Goal: Use online tool/utility: Use online tool/utility

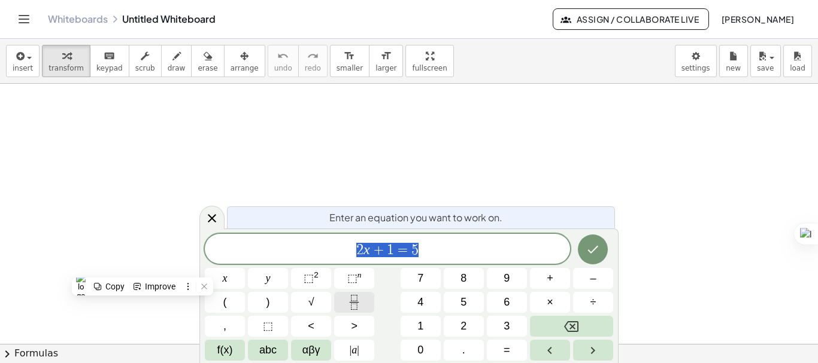
click at [357, 303] on icon "Fraction" at bounding box center [354, 302] width 15 height 15
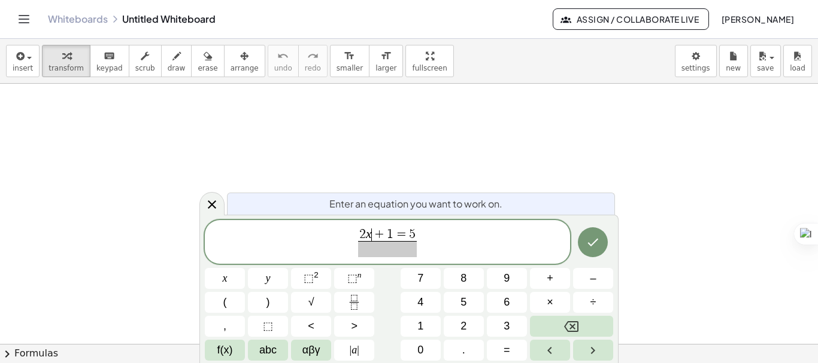
click at [376, 231] on span "+" at bounding box center [380, 235] width 16 height 13
click at [363, 232] on span "2" at bounding box center [362, 234] width 7 height 13
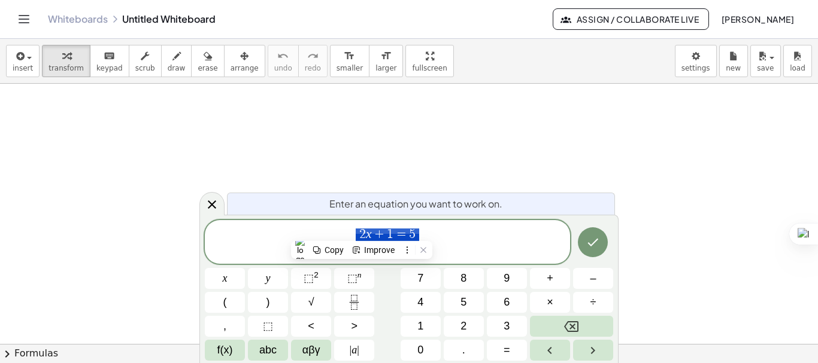
drag, startPoint x: 361, startPoint y: 232, endPoint x: 420, endPoint y: 232, distance: 58.7
click at [235, 280] on button "x" at bounding box center [225, 278] width 40 height 21
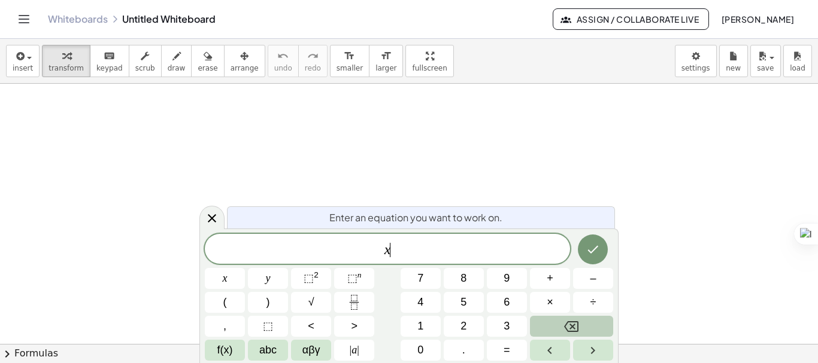
click at [564, 321] on icon "Backspace" at bounding box center [571, 327] width 14 height 14
click at [350, 310] on button "Fraction" at bounding box center [354, 302] width 40 height 21
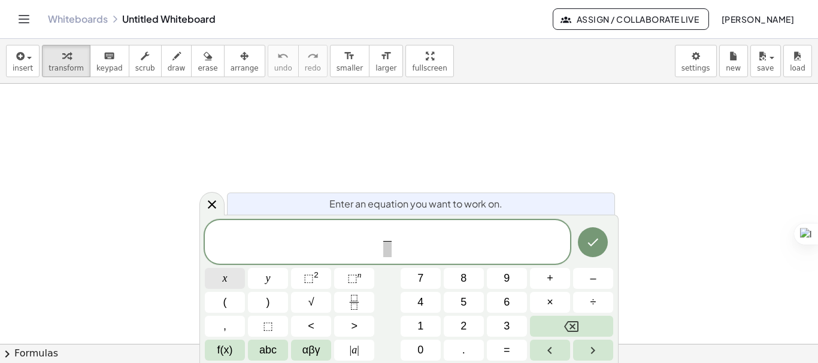
click at [230, 278] on button "x" at bounding box center [225, 278] width 40 height 21
click at [552, 276] on button "+" at bounding box center [550, 278] width 40 height 21
click at [417, 321] on span "1" at bounding box center [420, 326] width 6 height 16
click at [390, 250] on span "​" at bounding box center [387, 249] width 31 height 16
click at [221, 286] on button "x" at bounding box center [225, 278] width 40 height 21
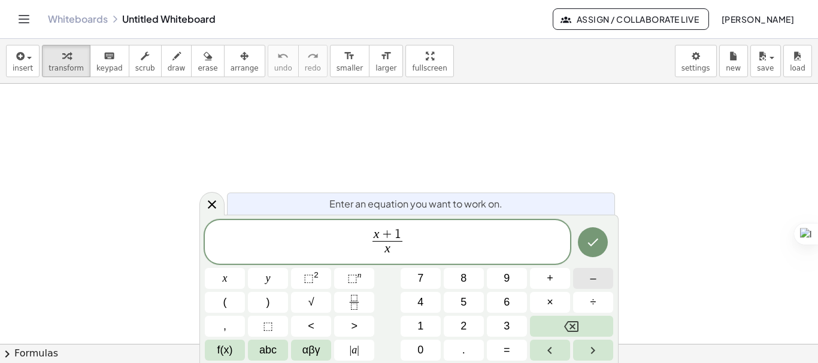
click at [586, 283] on button "–" at bounding box center [593, 278] width 40 height 21
click at [408, 329] on button "1" at bounding box center [420, 326] width 40 height 21
click at [423, 247] on span "x + 1 x − 1 ​ ​" at bounding box center [387, 243] width 365 height 32
click at [551, 276] on span "+" at bounding box center [549, 279] width 7 height 16
click at [345, 305] on button "Fraction" at bounding box center [354, 302] width 40 height 21
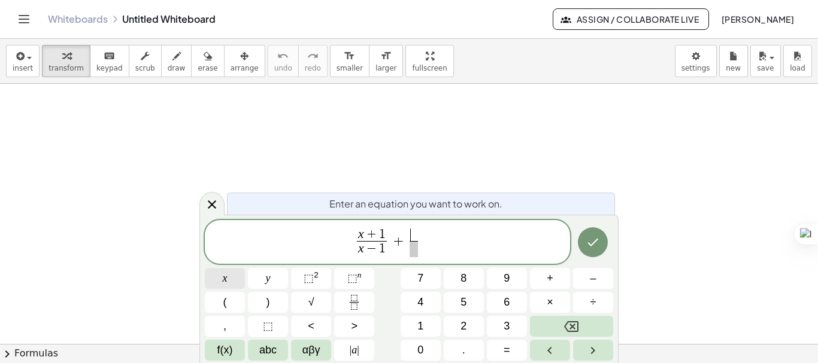
click at [229, 281] on button "x" at bounding box center [225, 278] width 40 height 21
click at [591, 279] on span "–" at bounding box center [593, 279] width 6 height 16
click at [412, 330] on button "1" at bounding box center [420, 326] width 40 height 21
click at [412, 252] on span at bounding box center [414, 249] width 31 height 16
click at [234, 280] on button "x" at bounding box center [225, 278] width 40 height 21
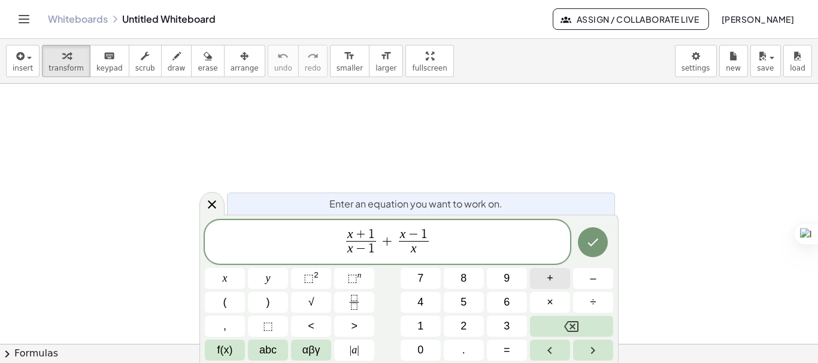
click at [551, 277] on span "+" at bounding box center [549, 279] width 7 height 16
click at [427, 329] on button "1" at bounding box center [420, 326] width 40 height 21
click at [472, 239] on span "x + 1 x − 1 ​ + x − 1 x + 1 ​ ​" at bounding box center [387, 243] width 365 height 32
click at [500, 353] on button "=" at bounding box center [507, 350] width 40 height 21
click at [500, 333] on button "3" at bounding box center [507, 326] width 40 height 21
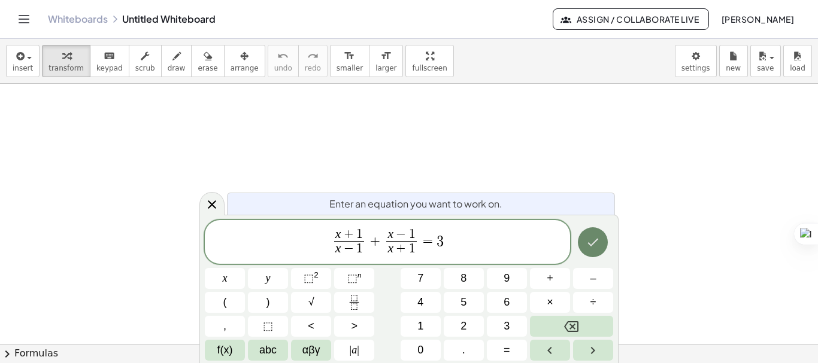
click at [596, 244] on icon "Done" at bounding box center [592, 242] width 14 height 14
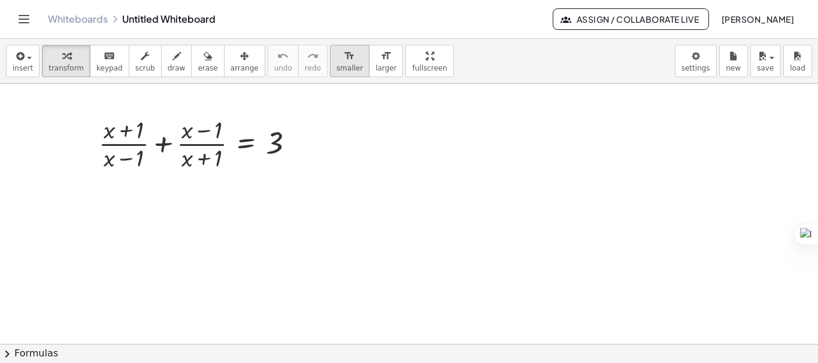
click at [336, 71] on span "smaller" at bounding box center [349, 68] width 26 height 8
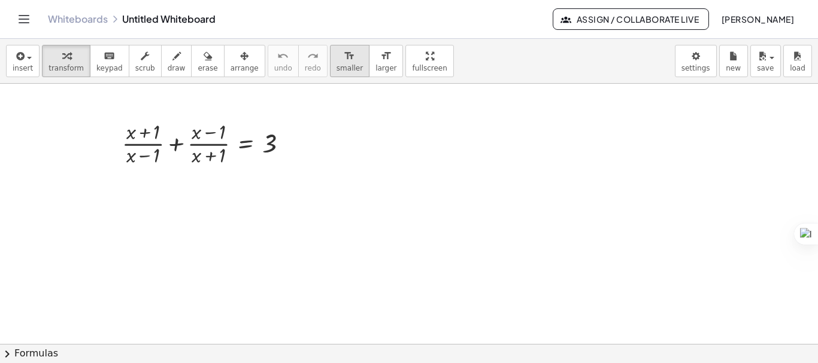
click at [336, 71] on span "smaller" at bounding box center [349, 68] width 26 height 8
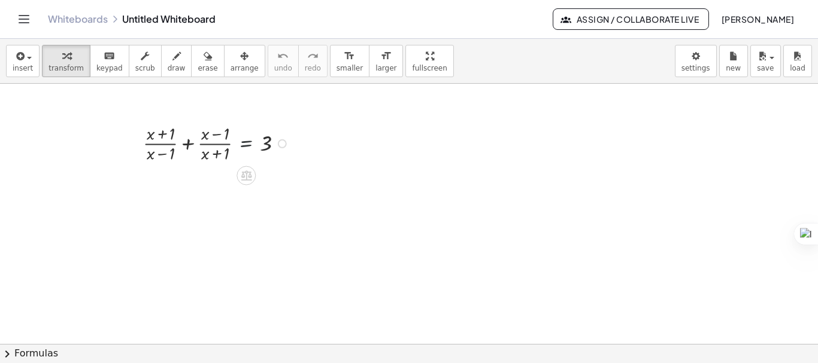
click at [244, 138] on div at bounding box center [218, 143] width 162 height 44
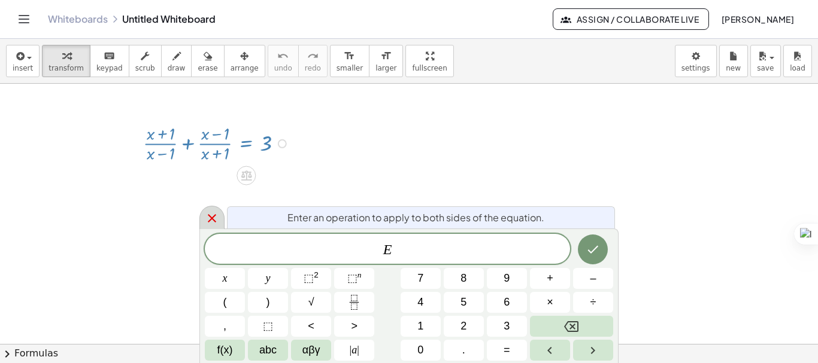
click at [217, 212] on icon at bounding box center [212, 218] width 14 height 14
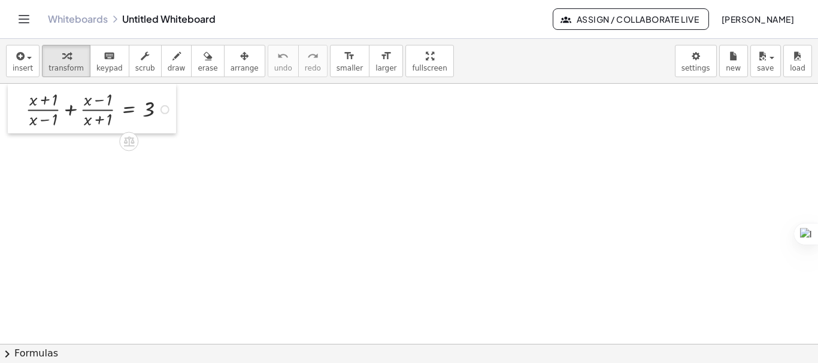
drag, startPoint x: 135, startPoint y: 136, endPoint x: 18, endPoint y: 92, distance: 125.4
click at [18, 92] on div at bounding box center [17, 109] width 18 height 50
click at [72, 112] on div at bounding box center [101, 109] width 162 height 44
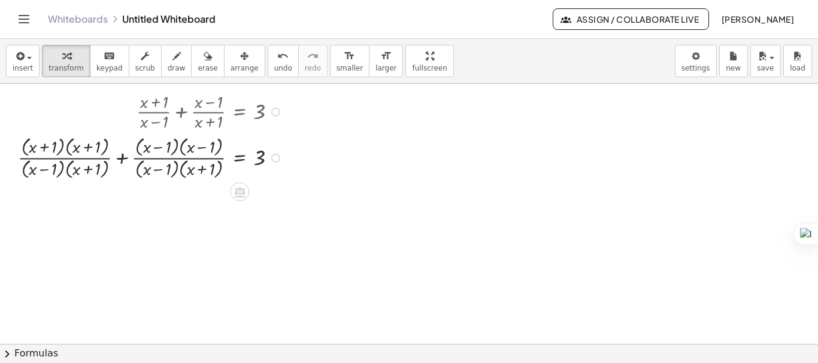
click at [118, 158] on div at bounding box center [152, 157] width 280 height 48
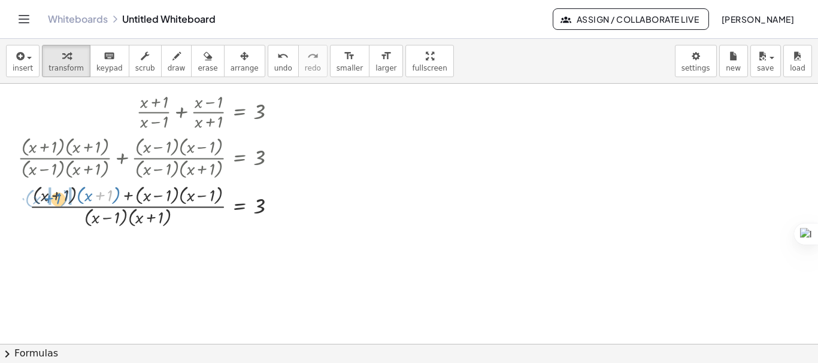
drag, startPoint x: 100, startPoint y: 196, endPoint x: 52, endPoint y: 202, distance: 48.2
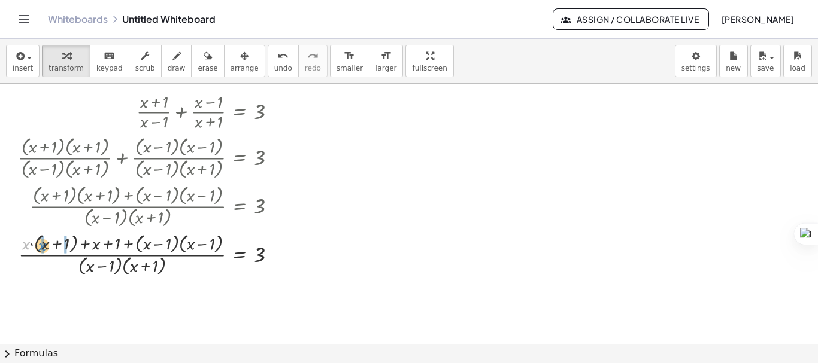
drag, startPoint x: 28, startPoint y: 246, endPoint x: 44, endPoint y: 247, distance: 16.2
click at [44, 247] on div at bounding box center [152, 254] width 280 height 48
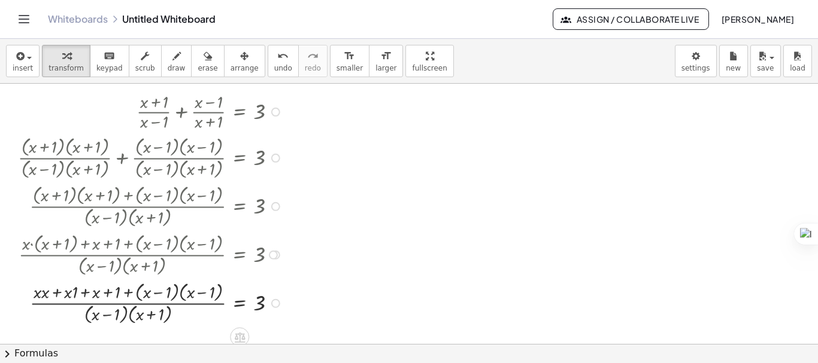
click at [48, 294] on div at bounding box center [152, 302] width 280 height 48
click at [71, 293] on div at bounding box center [152, 302] width 280 height 48
click at [77, 297] on div at bounding box center [152, 302] width 280 height 48
drag, startPoint x: 155, startPoint y: 293, endPoint x: 182, endPoint y: 291, distance: 27.0
click at [197, 293] on div at bounding box center [152, 302] width 280 height 48
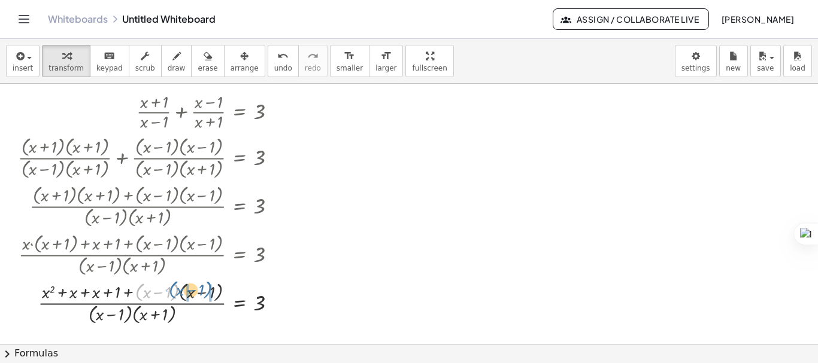
drag, startPoint x: 139, startPoint y: 292, endPoint x: 173, endPoint y: 290, distance: 33.6
click at [173, 290] on div at bounding box center [152, 302] width 280 height 48
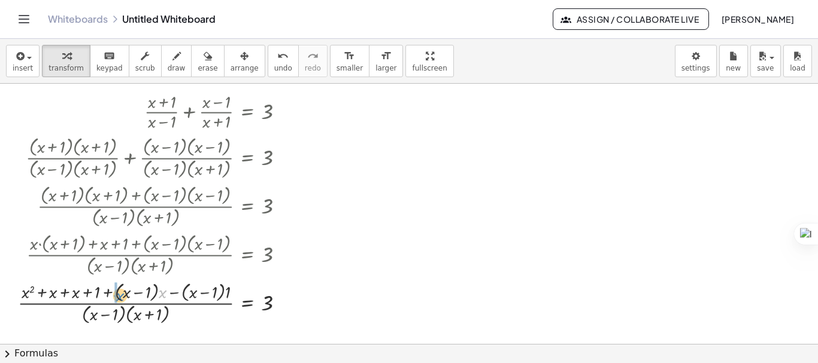
drag, startPoint x: 160, startPoint y: 293, endPoint x: 117, endPoint y: 296, distance: 42.6
click at [117, 296] on div at bounding box center [156, 302] width 288 height 48
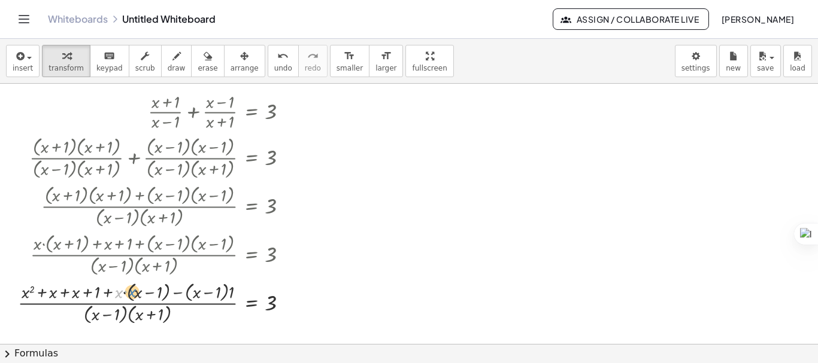
drag, startPoint x: 117, startPoint y: 295, endPoint x: 130, endPoint y: 294, distance: 12.6
click at [130, 294] on div at bounding box center [157, 302] width 291 height 48
drag, startPoint x: 120, startPoint y: 291, endPoint x: 136, endPoint y: 294, distance: 16.4
click at [138, 294] on div at bounding box center [163, 302] width 281 height 48
click at [163, 296] on div at bounding box center [163, 302] width 280 height 48
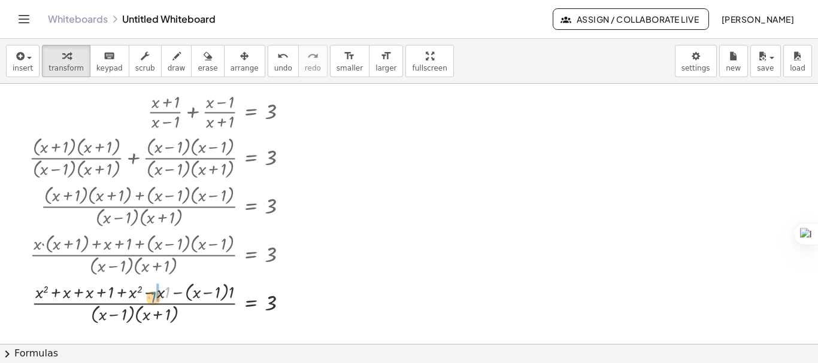
drag, startPoint x: 165, startPoint y: 293, endPoint x: 151, endPoint y: 298, distance: 14.6
click at [151, 298] on div at bounding box center [163, 302] width 280 height 48
drag, startPoint x: 165, startPoint y: 294, endPoint x: 156, endPoint y: 294, distance: 9.6
drag, startPoint x: 235, startPoint y: 290, endPoint x: 210, endPoint y: 293, distance: 25.4
click at [210, 293] on div at bounding box center [163, 302] width 280 height 48
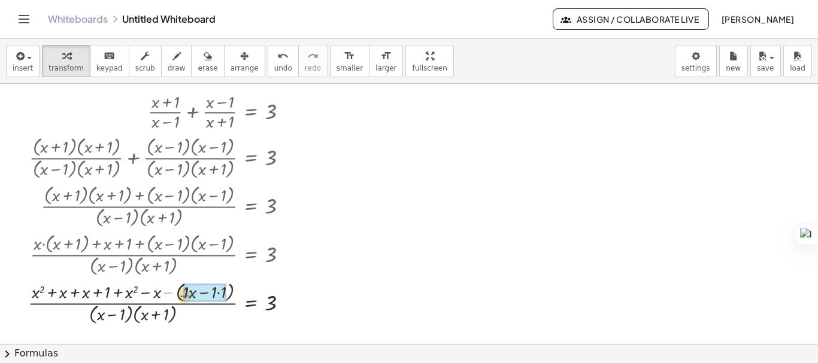
drag, startPoint x: 172, startPoint y: 294, endPoint x: 186, endPoint y: 296, distance: 13.8
click at [223, 293] on div at bounding box center [163, 302] width 280 height 46
click at [206, 293] on div at bounding box center [163, 302] width 280 height 46
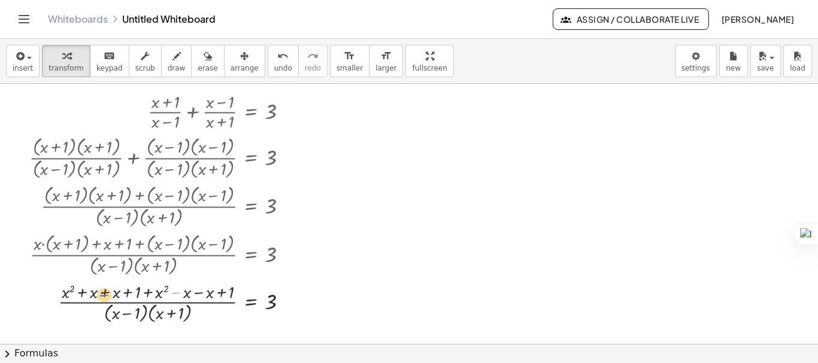
drag, startPoint x: 181, startPoint y: 293, endPoint x: 110, endPoint y: 296, distance: 71.3
click at [110, 296] on div at bounding box center [163, 302] width 280 height 46
drag, startPoint x: 187, startPoint y: 296, endPoint x: 102, endPoint y: 295, distance: 84.4
click at [102, 295] on div at bounding box center [163, 302] width 280 height 46
click at [108, 295] on div at bounding box center [163, 302] width 280 height 46
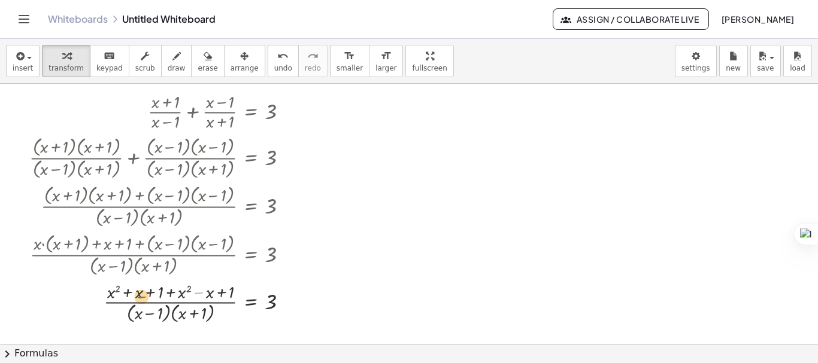
drag, startPoint x: 202, startPoint y: 290, endPoint x: 146, endPoint y: 294, distance: 56.5
click at [146, 294] on div at bounding box center [163, 302] width 280 height 46
drag, startPoint x: 205, startPoint y: 291, endPoint x: 145, endPoint y: 294, distance: 59.3
click at [149, 292] on div at bounding box center [163, 302] width 280 height 46
drag, startPoint x: 180, startPoint y: 293, endPoint x: 228, endPoint y: 295, distance: 47.9
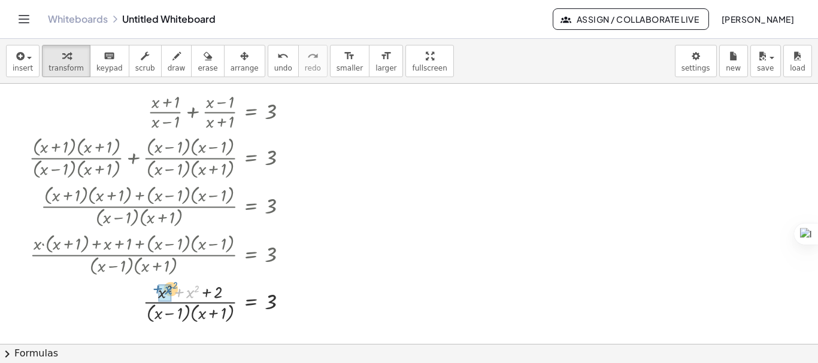
drag, startPoint x: 186, startPoint y: 295, endPoint x: 167, endPoint y: 293, distance: 18.7
click at [35, 355] on button "chevron_right Formulas" at bounding box center [409, 353] width 818 height 19
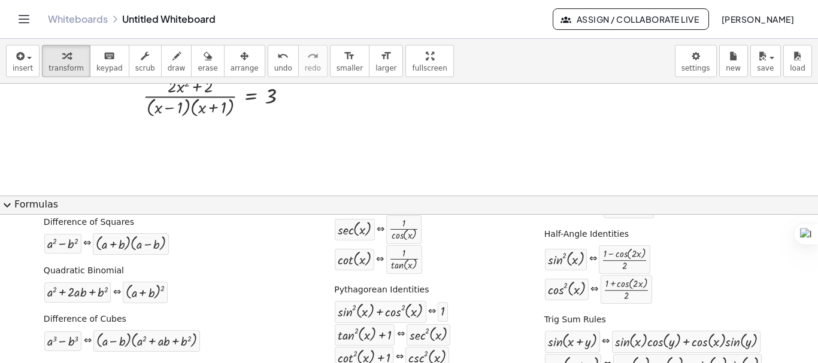
scroll to position [180, 0]
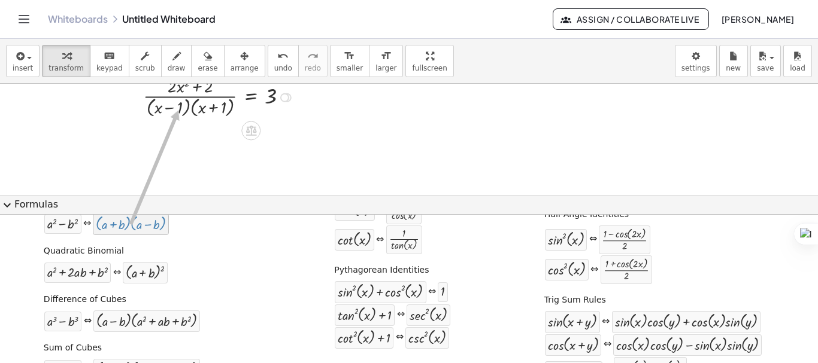
drag, startPoint x: 129, startPoint y: 225, endPoint x: 178, endPoint y: 110, distance: 125.2
click at [233, 125] on div at bounding box center [409, 45] width 818 height 335
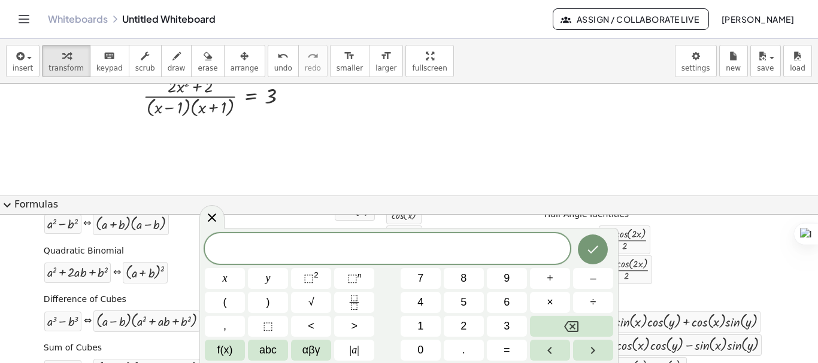
click at [3, 199] on span "expand_more" at bounding box center [7, 205] width 14 height 14
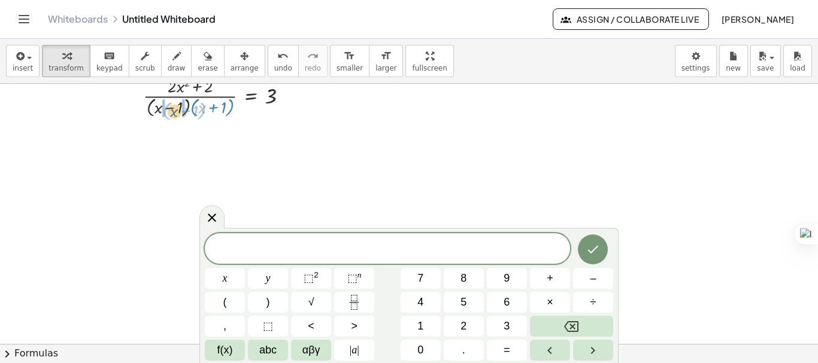
drag, startPoint x: 206, startPoint y: 108, endPoint x: 178, endPoint y: 111, distance: 28.3
click at [178, 111] on div at bounding box center [163, 97] width 280 height 46
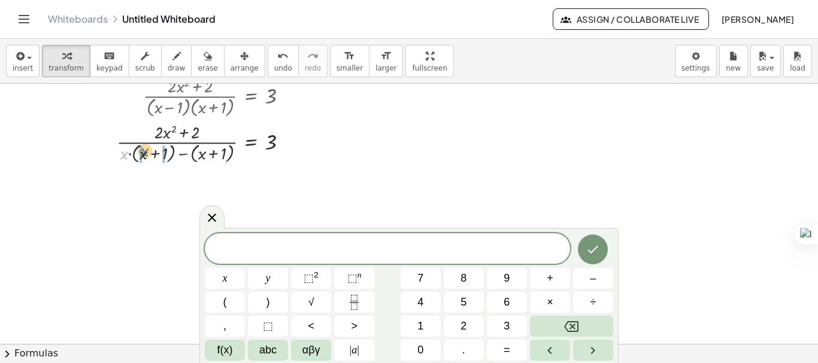
drag, startPoint x: 124, startPoint y: 157, endPoint x: 145, endPoint y: 155, distance: 21.1
click at [145, 155] on div at bounding box center [163, 143] width 280 height 46
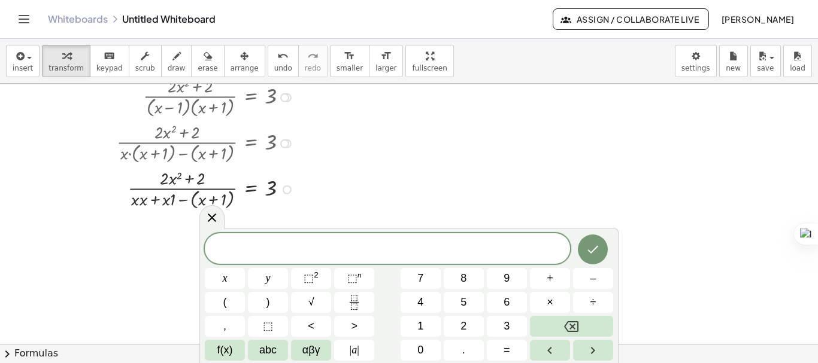
click at [146, 200] on div at bounding box center [163, 189] width 280 height 46
click at [206, 214] on icon at bounding box center [212, 218] width 14 height 14
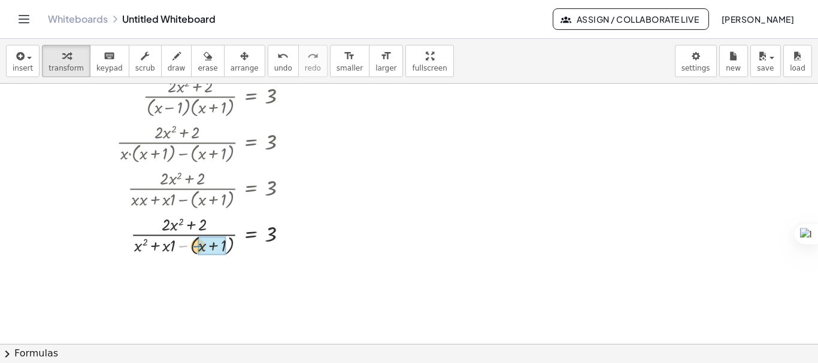
drag, startPoint x: 187, startPoint y: 250, endPoint x: 202, endPoint y: 250, distance: 14.4
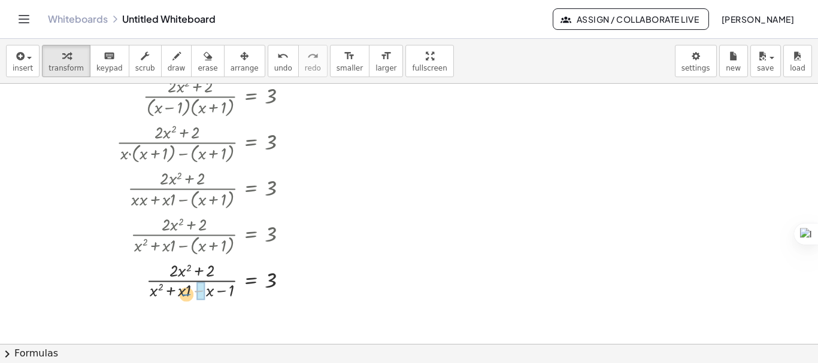
drag, startPoint x: 204, startPoint y: 290, endPoint x: 192, endPoint y: 294, distance: 13.1
click at [192, 294] on div at bounding box center [163, 280] width 280 height 44
click at [193, 291] on div at bounding box center [163, 280] width 280 height 44
click at [184, 288] on div at bounding box center [163, 280] width 280 height 44
drag, startPoint x: 165, startPoint y: 291, endPoint x: 172, endPoint y: 293, distance: 6.8
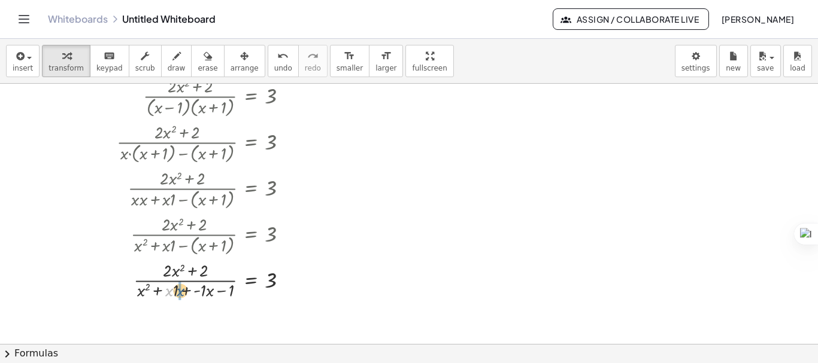
click at [177, 291] on div at bounding box center [163, 280] width 280 height 44
drag, startPoint x: 168, startPoint y: 291, endPoint x: 178, endPoint y: 291, distance: 10.2
click at [205, 295] on div at bounding box center [163, 280] width 280 height 44
click at [193, 291] on div at bounding box center [163, 280] width 280 height 44
click at [198, 290] on div at bounding box center [163, 280] width 280 height 44
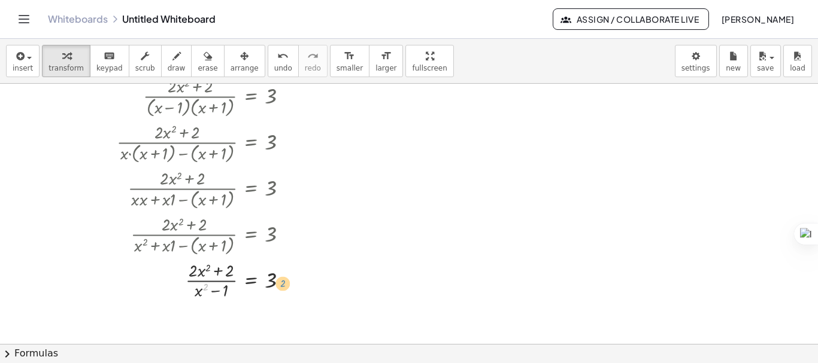
drag, startPoint x: 206, startPoint y: 290, endPoint x: 283, endPoint y: 287, distance: 77.3
click at [283, 287] on div at bounding box center [163, 280] width 280 height 44
drag, startPoint x: 273, startPoint y: 281, endPoint x: 217, endPoint y: 291, distance: 57.3
click at [217, 291] on div at bounding box center [163, 280] width 280 height 44
click at [287, 283] on div at bounding box center [179, 280] width 312 height 44
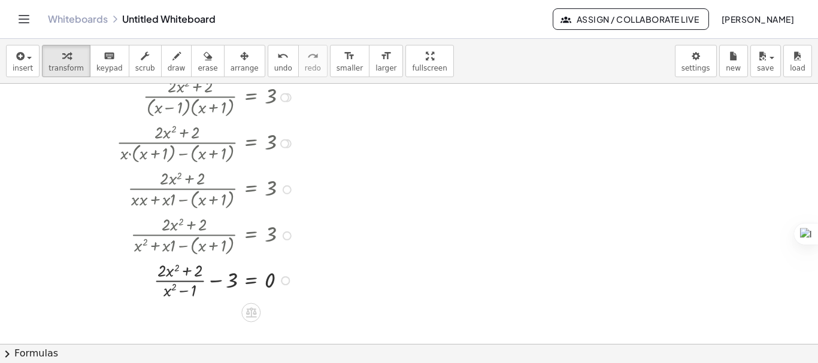
click at [214, 282] on div at bounding box center [163, 280] width 280 height 44
click at [164, 282] on div at bounding box center [163, 280] width 280 height 46
drag, startPoint x: 226, startPoint y: 272, endPoint x: 185, endPoint y: 274, distance: 40.7
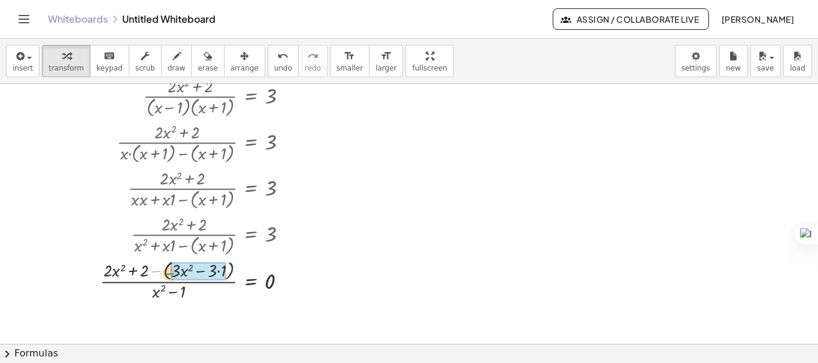
drag, startPoint x: 158, startPoint y: 272, endPoint x: 172, endPoint y: 274, distance: 14.0
click at [225, 274] on div at bounding box center [163, 280] width 280 height 44
drag, startPoint x: 221, startPoint y: 273, endPoint x: 165, endPoint y: 272, distance: 56.9
click at [165, 272] on div at bounding box center [163, 280] width 280 height 44
click at [178, 268] on div at bounding box center [163, 280] width 280 height 44
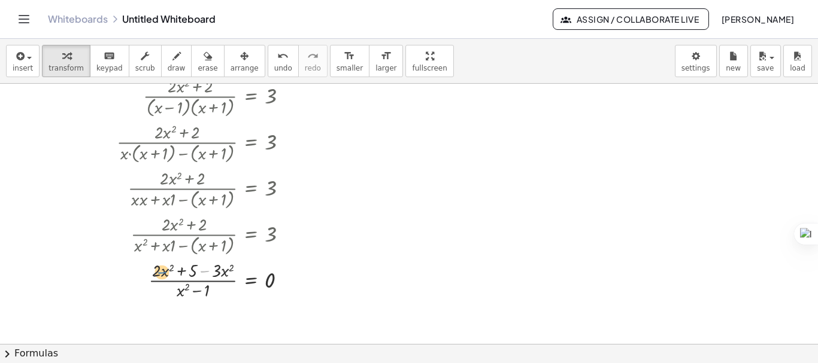
drag, startPoint x: 207, startPoint y: 275, endPoint x: 170, endPoint y: 271, distance: 37.3
click at [166, 274] on div at bounding box center [163, 280] width 280 height 44
click at [158, 272] on div at bounding box center [163, 280] width 280 height 44
drag, startPoint x: 156, startPoint y: 271, endPoint x: 230, endPoint y: 271, distance: 73.6
drag, startPoint x: 269, startPoint y: 278, endPoint x: 219, endPoint y: 282, distance: 50.4
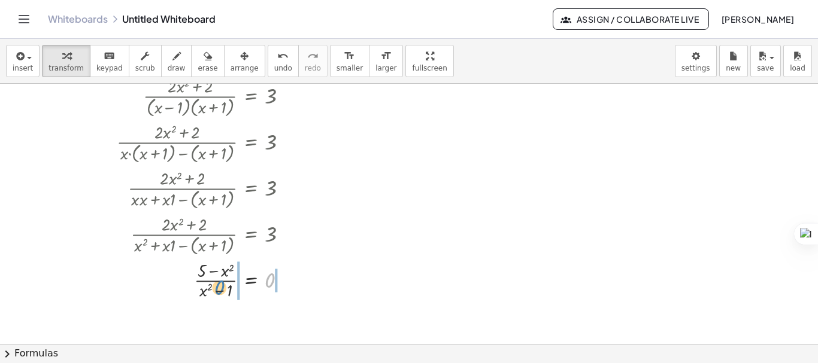
click at [218, 284] on div at bounding box center [163, 280] width 280 height 44
drag, startPoint x: 201, startPoint y: 293, endPoint x: 230, endPoint y: 290, distance: 29.4
click at [230, 290] on div at bounding box center [163, 280] width 280 height 44
drag, startPoint x: 217, startPoint y: 291, endPoint x: 272, endPoint y: 279, distance: 55.6
click at [272, 279] on div at bounding box center [163, 280] width 280 height 44
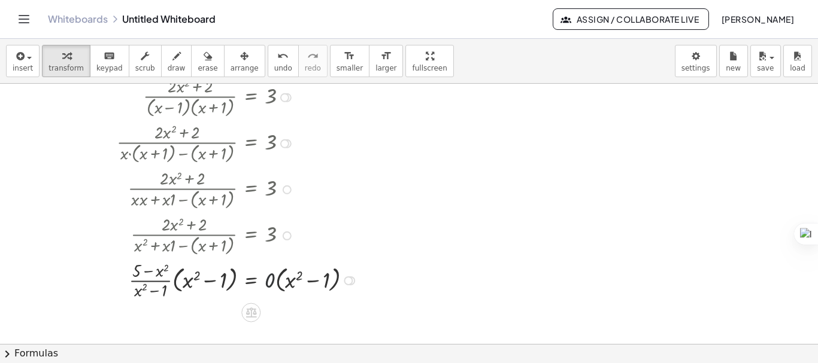
click at [269, 281] on div at bounding box center [195, 280] width 344 height 44
drag, startPoint x: 173, startPoint y: 281, endPoint x: 142, endPoint y: 292, distance: 32.6
click at [142, 292] on div at bounding box center [163, 280] width 280 height 44
drag, startPoint x: 176, startPoint y: 281, endPoint x: 124, endPoint y: 287, distance: 52.3
click at [124, 287] on div at bounding box center [163, 280] width 280 height 44
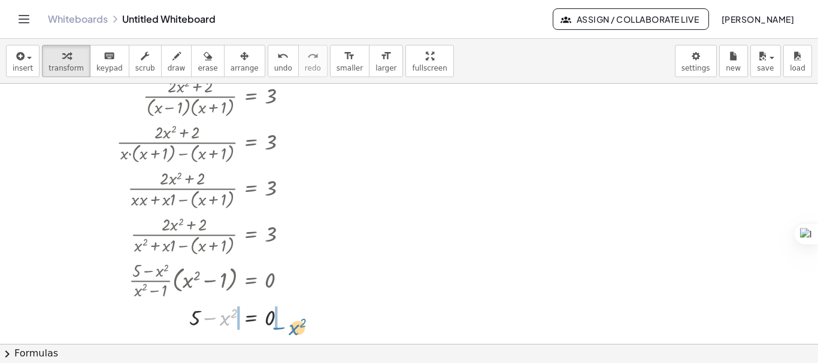
drag, startPoint x: 208, startPoint y: 317, endPoint x: 275, endPoint y: 317, distance: 67.0
click at [207, 317] on div at bounding box center [166, 317] width 286 height 31
drag, startPoint x: 274, startPoint y: 314, endPoint x: 238, endPoint y: 317, distance: 36.0
click at [277, 312] on div at bounding box center [166, 316] width 286 height 29
drag, startPoint x: 279, startPoint y: 312, endPoint x: 233, endPoint y: 315, distance: 46.2
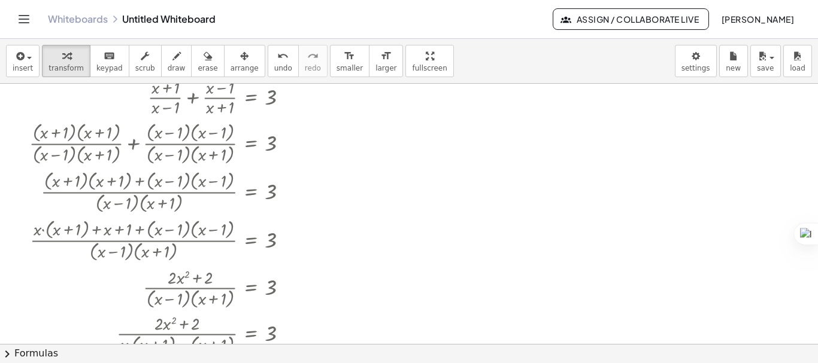
scroll to position [0, 0]
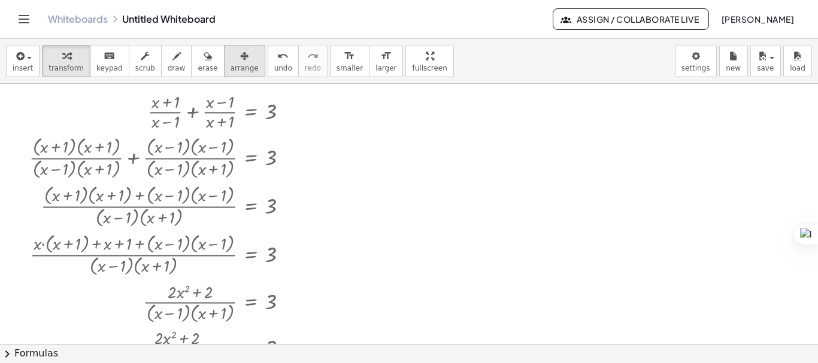
click at [230, 61] on div "button" at bounding box center [244, 55] width 28 height 14
click at [374, 166] on div at bounding box center [409, 344] width 818 height 521
click at [72, 65] on span "transform" at bounding box center [65, 68] width 35 height 8
click at [354, 181] on div at bounding box center [409, 344] width 818 height 521
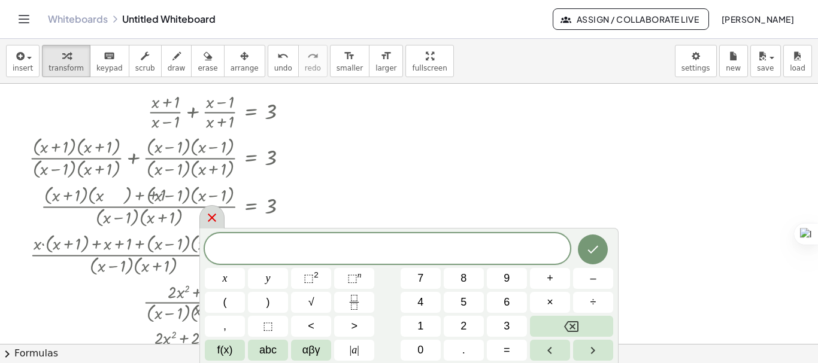
click at [212, 218] on icon at bounding box center [212, 218] width 14 height 14
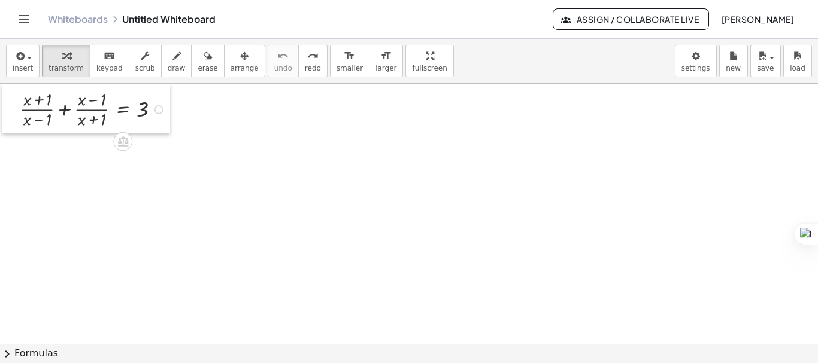
drag, startPoint x: 130, startPoint y: 128, endPoint x: 111, endPoint y: 88, distance: 44.2
click at [7, 92] on div at bounding box center [11, 109] width 18 height 50
click at [694, 57] on body "Graspable Math Activities Get Started Activity Bank Assigned Work Classes White…" at bounding box center [409, 181] width 818 height 363
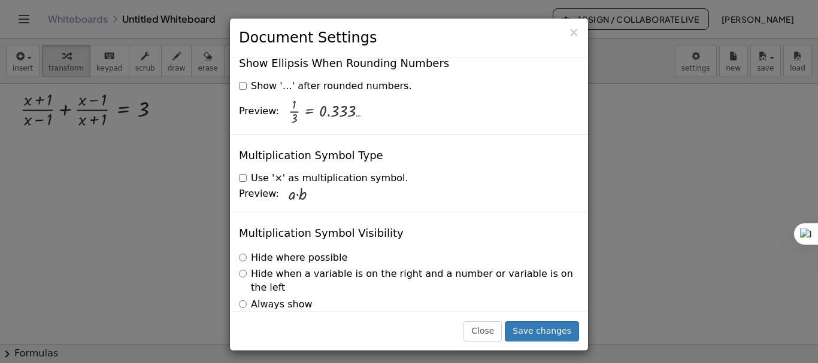
scroll to position [2943, 0]
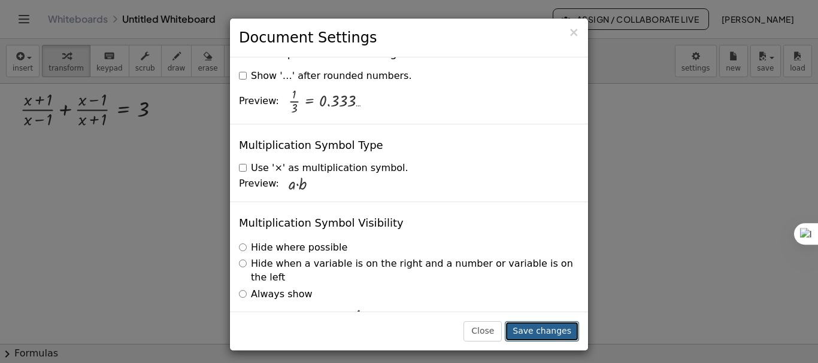
click at [543, 328] on button "Save changes" at bounding box center [542, 331] width 74 height 20
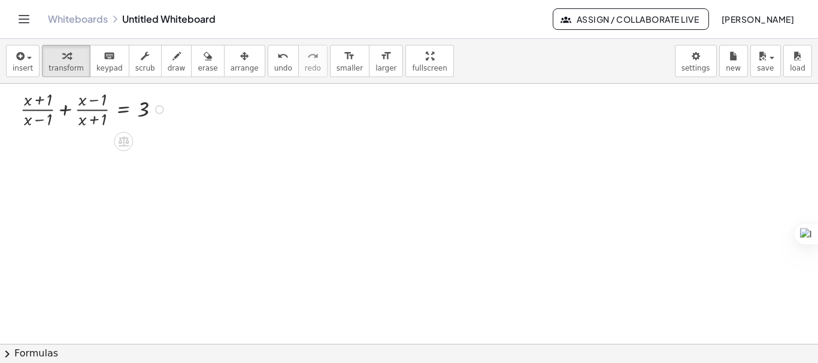
click at [65, 110] on div at bounding box center [95, 109] width 162 height 44
click at [65, 110] on div "+ · ( + x + 1 ) · ( + x − 1 ) + · ( + x − 1 ) · ( + x + 1 ) = 3 Try to double t…" at bounding box center [409, 344] width 818 height 521
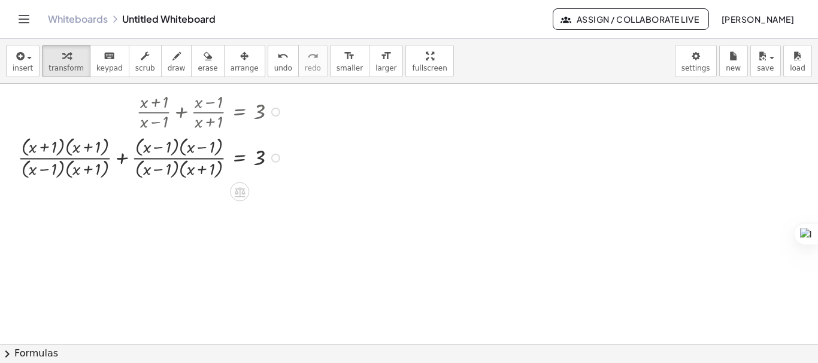
click at [116, 160] on div at bounding box center [152, 157] width 280 height 48
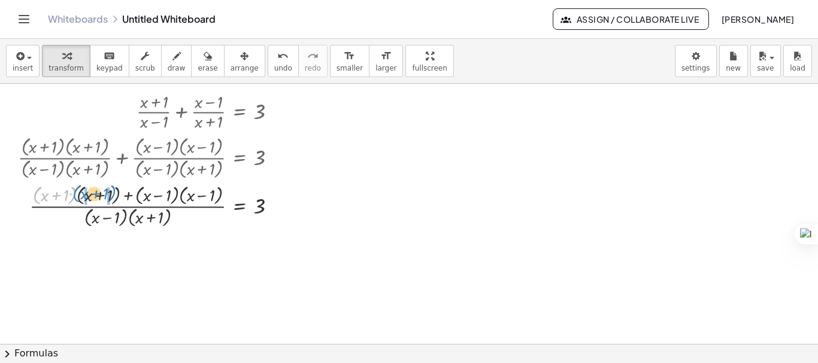
drag, startPoint x: 38, startPoint y: 194, endPoint x: 76, endPoint y: 194, distance: 38.3
click at [78, 192] on div at bounding box center [152, 205] width 280 height 48
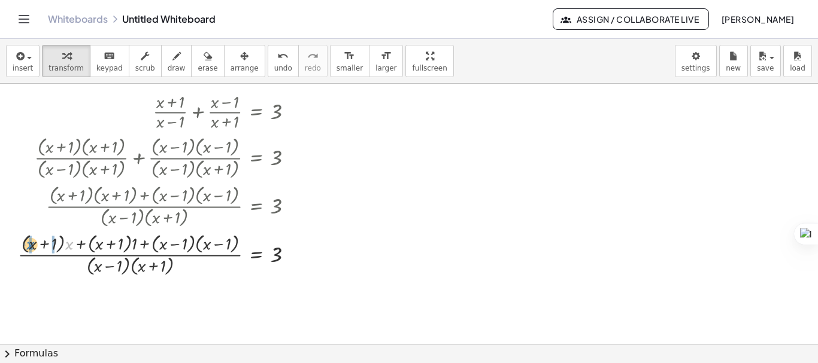
drag, startPoint x: 68, startPoint y: 245, endPoint x: 28, endPoint y: 245, distance: 39.5
click at [28, 245] on div at bounding box center [160, 254] width 297 height 48
click at [42, 246] on div at bounding box center [163, 254] width 289 height 48
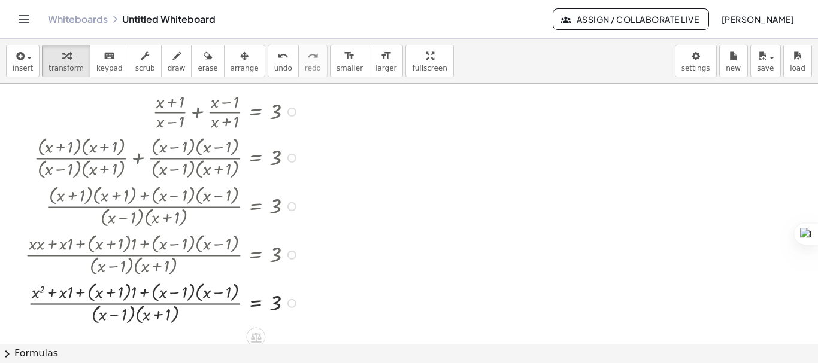
click at [61, 295] on div at bounding box center [163, 302] width 289 height 48
click at [65, 291] on div at bounding box center [163, 302] width 289 height 48
click at [69, 294] on div at bounding box center [163, 302] width 289 height 48
click at [134, 290] on div at bounding box center [163, 302] width 289 height 48
click at [104, 292] on div at bounding box center [163, 302] width 289 height 48
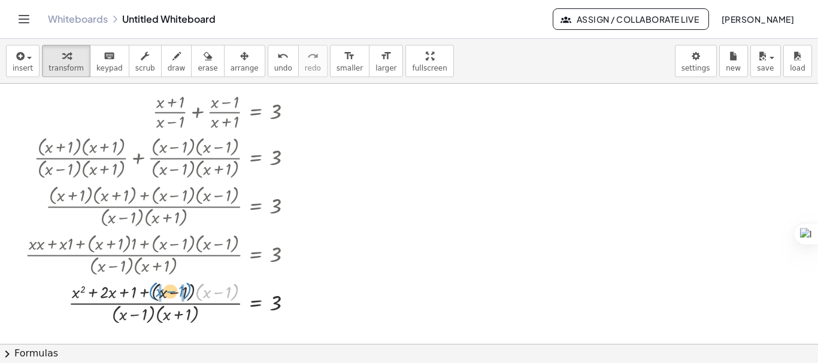
drag, startPoint x: 194, startPoint y: 292, endPoint x: 148, endPoint y: 290, distance: 45.5
click at [148, 290] on div at bounding box center [163, 302] width 289 height 48
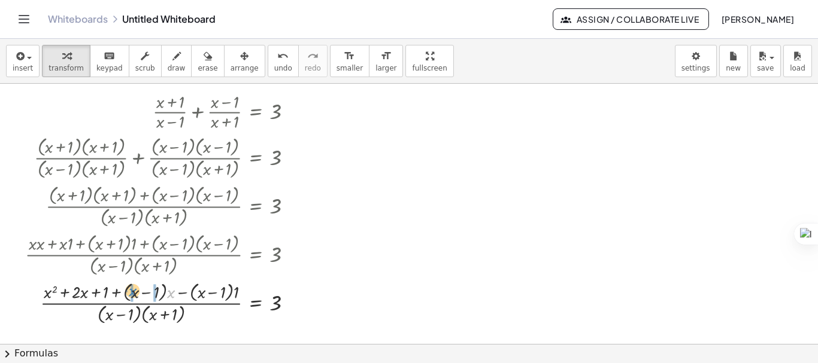
drag, startPoint x: 169, startPoint y: 294, endPoint x: 131, endPoint y: 292, distance: 38.3
click at [139, 296] on div at bounding box center [163, 302] width 289 height 48
click at [172, 293] on div at bounding box center [163, 302] width 289 height 48
drag, startPoint x: 181, startPoint y: 291, endPoint x: 196, endPoint y: 293, distance: 15.1
click at [233, 293] on div at bounding box center [163, 303] width 289 height 48
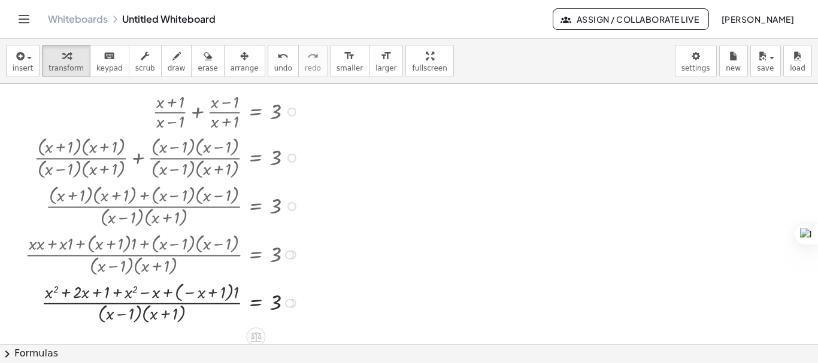
click at [237, 294] on div at bounding box center [163, 303] width 289 height 48
click at [203, 293] on div at bounding box center [163, 302] width 289 height 46
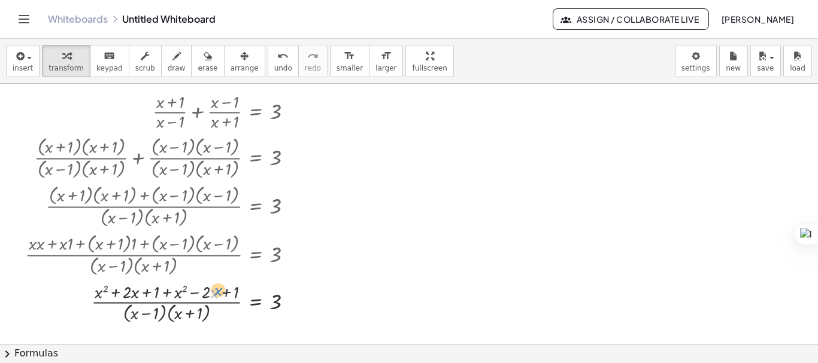
click at [217, 293] on div at bounding box center [163, 302] width 289 height 46
drag, startPoint x: 177, startPoint y: 294, endPoint x: 99, endPoint y: 297, distance: 77.2
drag, startPoint x: 176, startPoint y: 295, endPoint x: 235, endPoint y: 296, distance: 58.7
click at [237, 296] on div at bounding box center [163, 302] width 289 height 46
drag, startPoint x: 175, startPoint y: 294, endPoint x: 228, endPoint y: 293, distance: 53.3
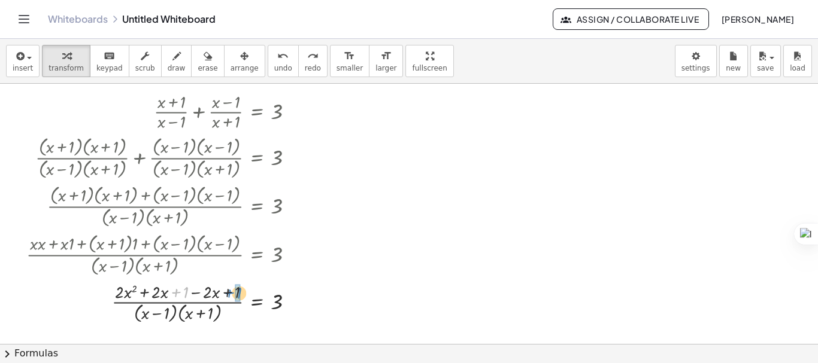
click at [228, 293] on div at bounding box center [164, 302] width 289 height 46
click at [192, 293] on div at bounding box center [164, 302] width 289 height 46
drag, startPoint x: 197, startPoint y: 320, endPoint x: 154, endPoint y: 315, distance: 44.0
click at [154, 315] on div at bounding box center [164, 302] width 289 height 46
drag, startPoint x: 133, startPoint y: 316, endPoint x: 149, endPoint y: 314, distance: 15.7
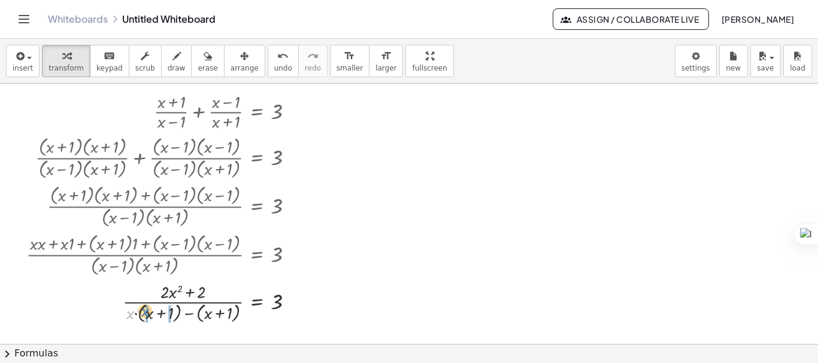
click at [149, 314] on div at bounding box center [164, 302] width 289 height 46
click at [151, 317] on div at bounding box center [164, 302] width 289 height 46
click at [179, 314] on div at bounding box center [164, 302] width 289 height 46
click at [186, 314] on div at bounding box center [164, 302] width 289 height 46
click at [199, 313] on div at bounding box center [164, 303] width 289 height 44
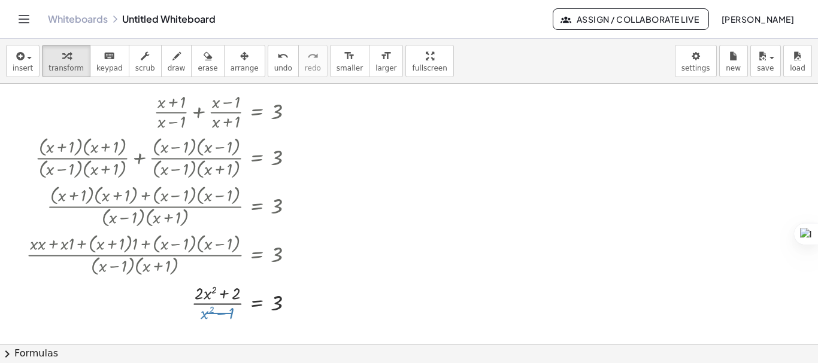
drag, startPoint x: 205, startPoint y: 314, endPoint x: 232, endPoint y: 313, distance: 26.3
click at [232, 313] on div at bounding box center [164, 303] width 289 height 44
drag, startPoint x: 224, startPoint y: 315, endPoint x: 274, endPoint y: 305, distance: 50.0
click at [274, 305] on div at bounding box center [164, 303] width 289 height 44
click at [339, 304] on div at bounding box center [197, 303] width 354 height 34
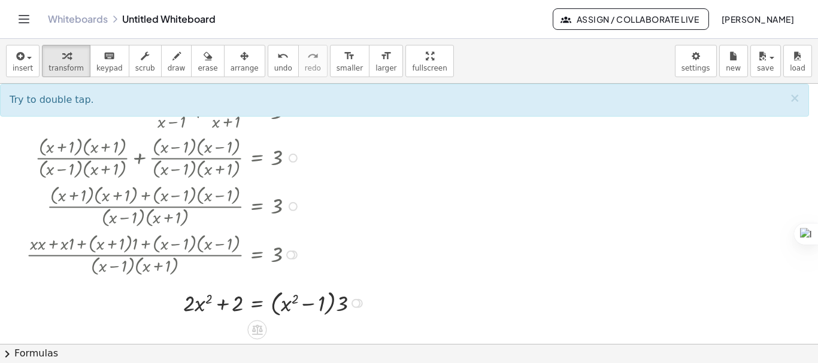
click at [339, 305] on div at bounding box center [197, 303] width 354 height 34
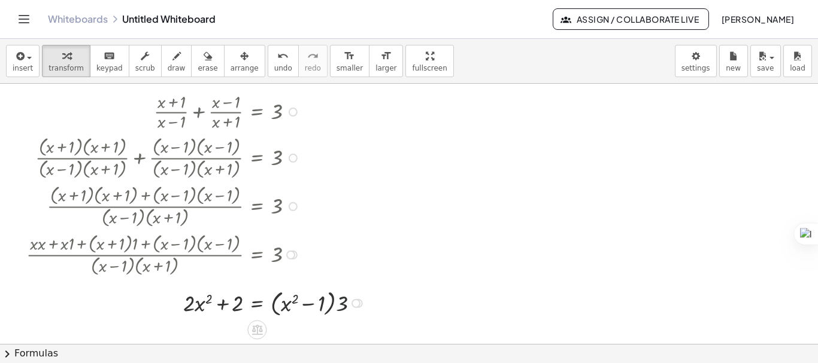
click at [339, 305] on div at bounding box center [197, 303] width 354 height 34
drag, startPoint x: 293, startPoint y: 303, endPoint x: 268, endPoint y: 305, distance: 25.2
click at [268, 305] on div at bounding box center [195, 302] width 351 height 31
click at [328, 306] on div at bounding box center [195, 302] width 351 height 31
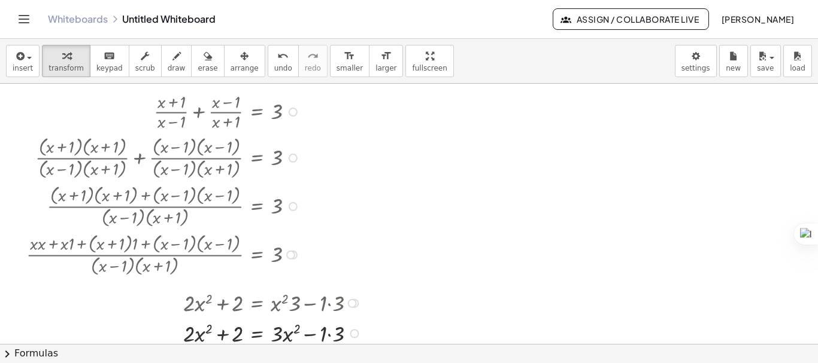
click at [330, 329] on div at bounding box center [195, 333] width 351 height 31
drag, startPoint x: 315, startPoint y: 329, endPoint x: 230, endPoint y: 326, distance: 85.0
click at [228, 328] on div at bounding box center [195, 333] width 351 height 31
click at [218, 334] on div at bounding box center [195, 333] width 351 height 31
drag, startPoint x: 195, startPoint y: 334, endPoint x: 283, endPoint y: 333, distance: 88.6
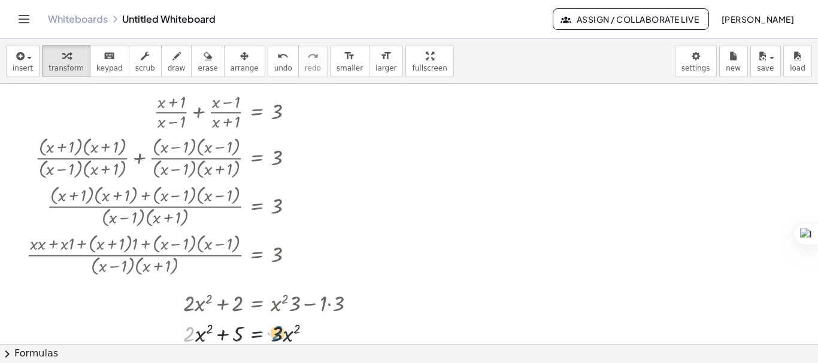
click at [283, 333] on div at bounding box center [195, 333] width 351 height 31
drag, startPoint x: 193, startPoint y: 332, endPoint x: 209, endPoint y: 326, distance: 16.5
click at [209, 326] on div at bounding box center [192, 333] width 358 height 31
drag, startPoint x: 200, startPoint y: 333, endPoint x: 293, endPoint y: 332, distance: 92.2
click at [293, 332] on div at bounding box center [192, 333] width 358 height 31
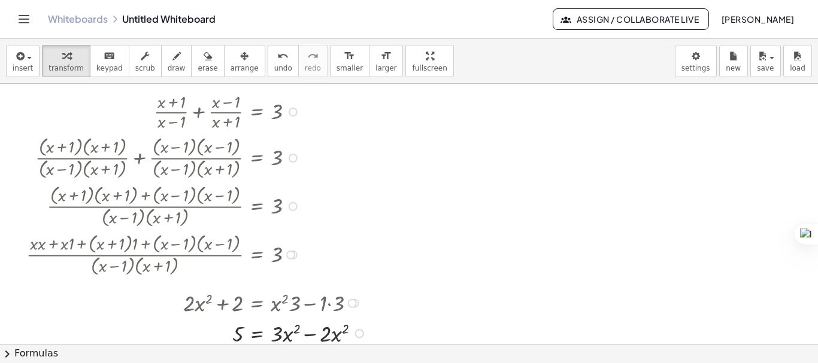
click at [315, 330] on div at bounding box center [197, 333] width 355 height 31
drag, startPoint x: 287, startPoint y: 328, endPoint x: 244, endPoint y: 336, distance: 44.5
click at [244, 336] on div at bounding box center [195, 332] width 351 height 29
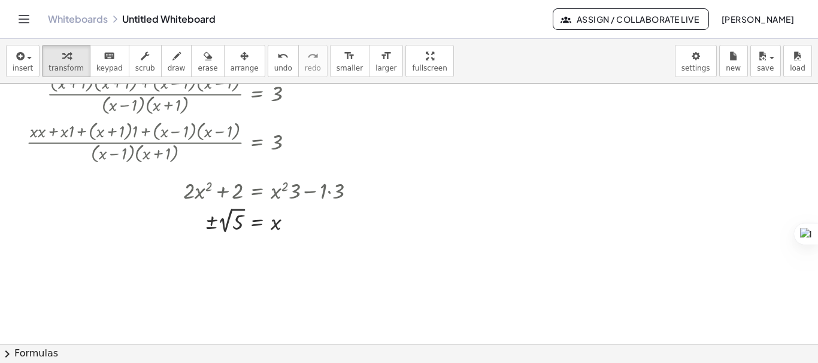
scroll to position [120, 0]
